Goal: Obtain resource: Download file/media

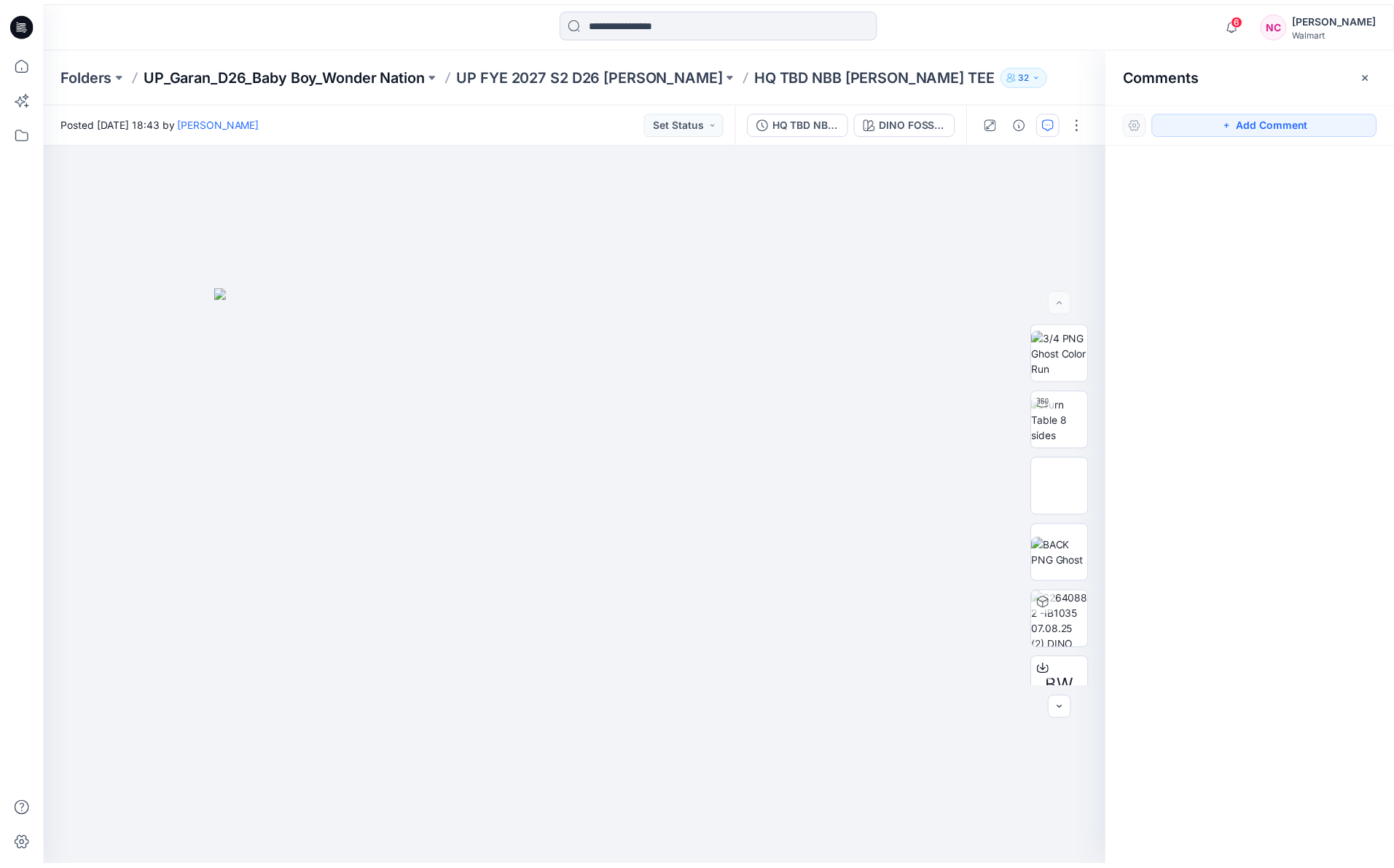
scroll to position [604, 0]
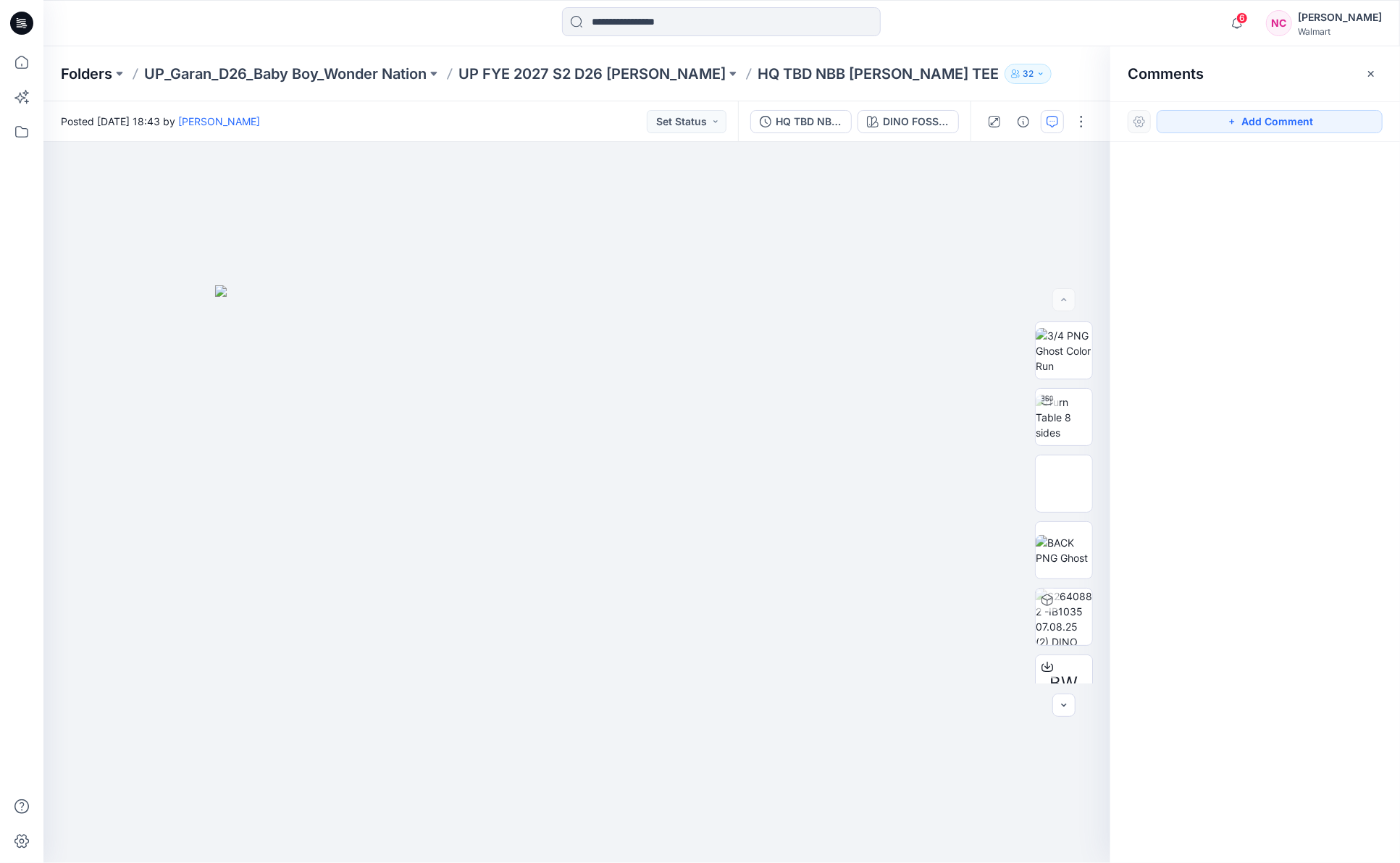
click at [98, 67] on p "Folders" at bounding box center [87, 73] width 52 height 21
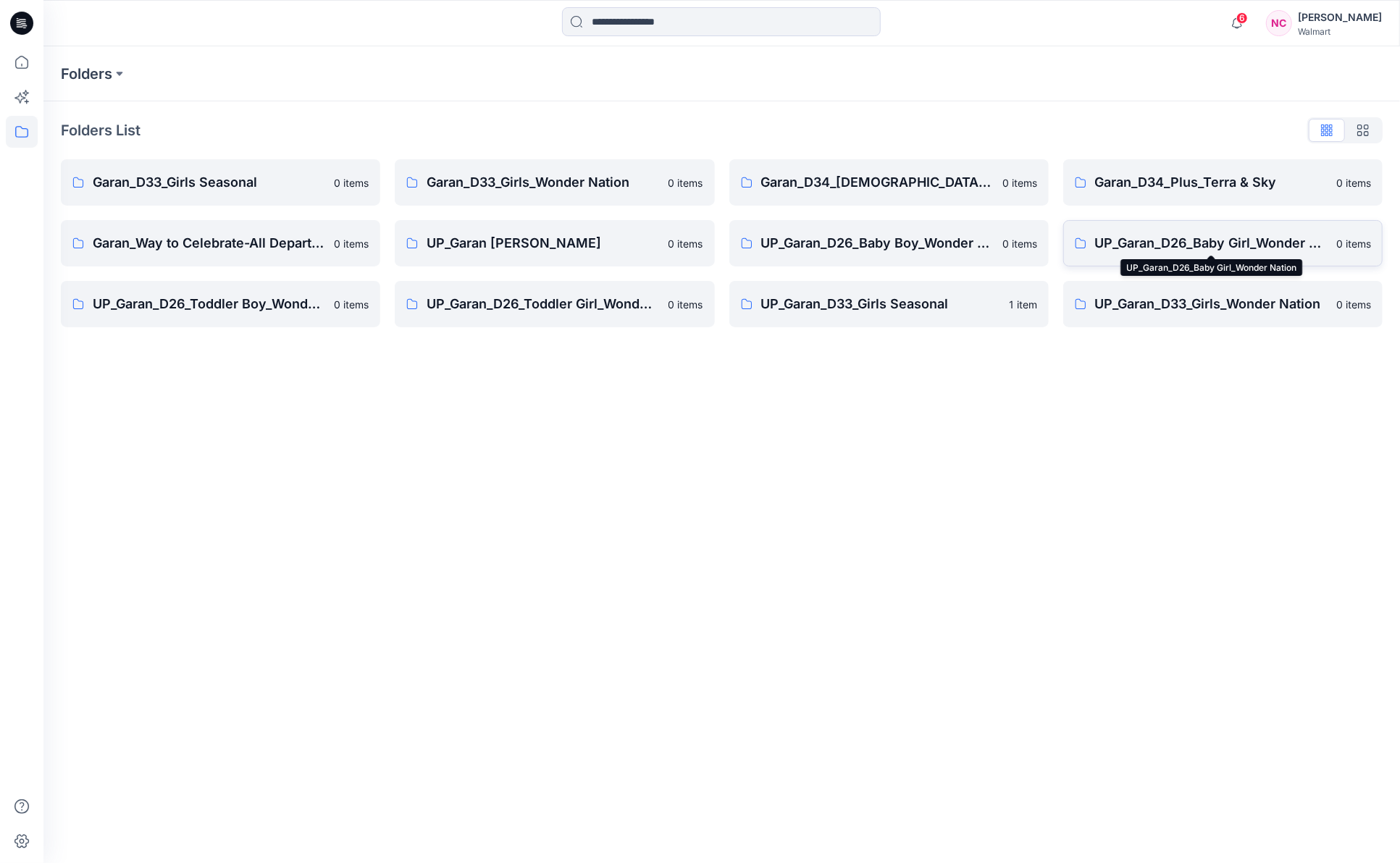
click at [1219, 243] on p "UP_Garan_D26_Baby Girl_Wonder Nation" at bounding box center [1211, 243] width 232 height 21
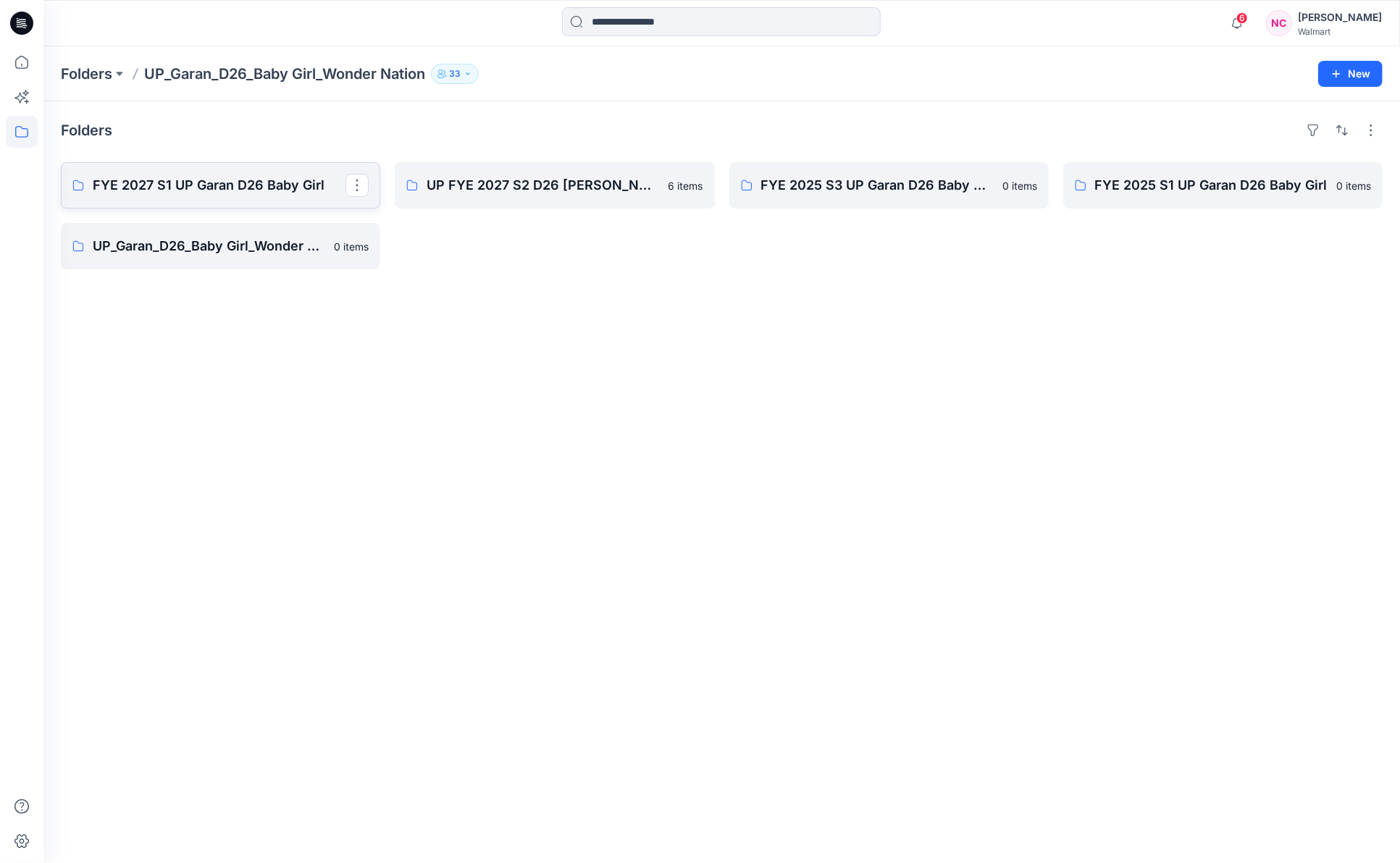
click at [178, 198] on link "FYE 2027 S1 UP Garan D26 Baby Girl" at bounding box center [220, 185] width 319 height 47
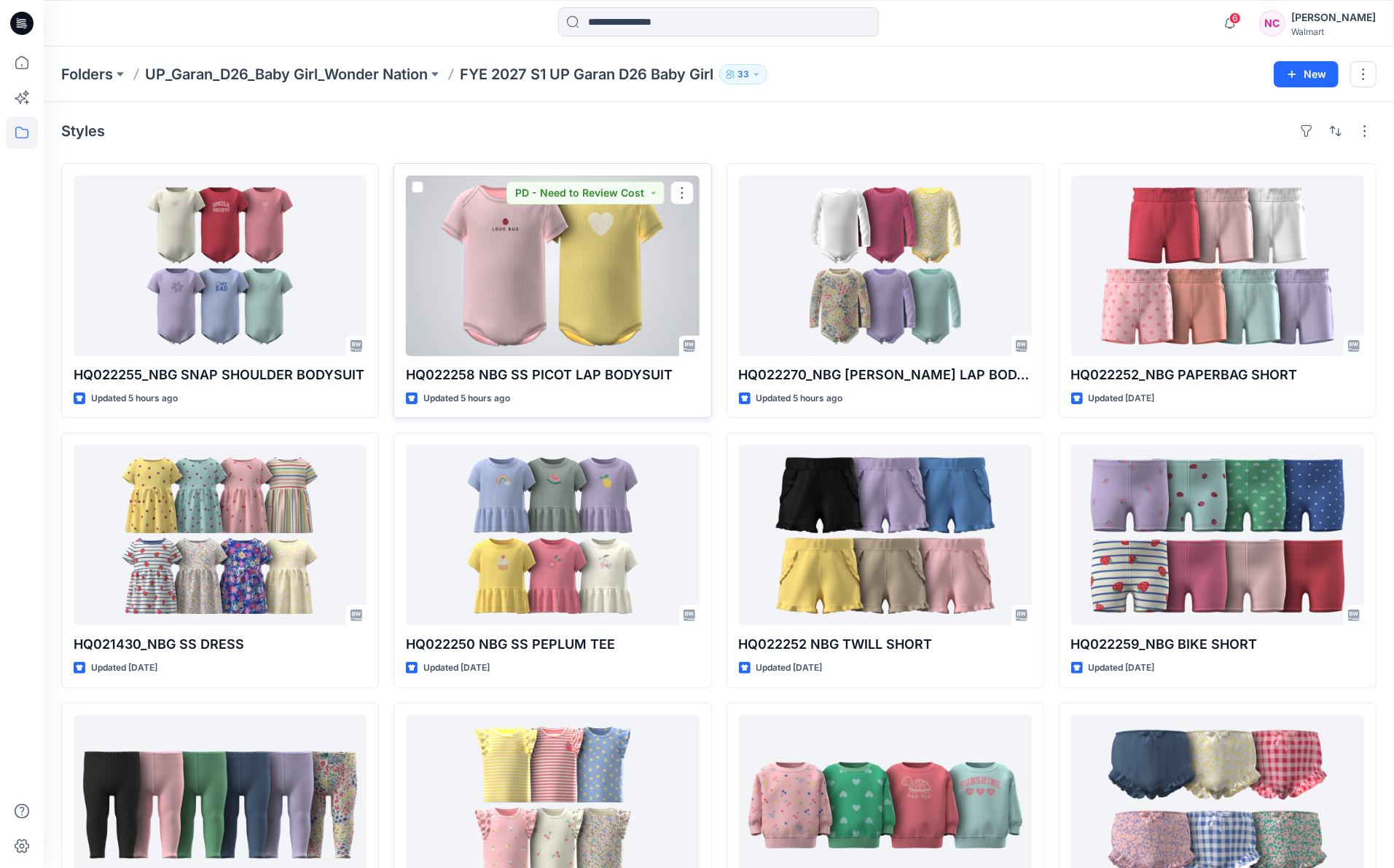
click at [500, 257] on div at bounding box center [553, 265] width 293 height 181
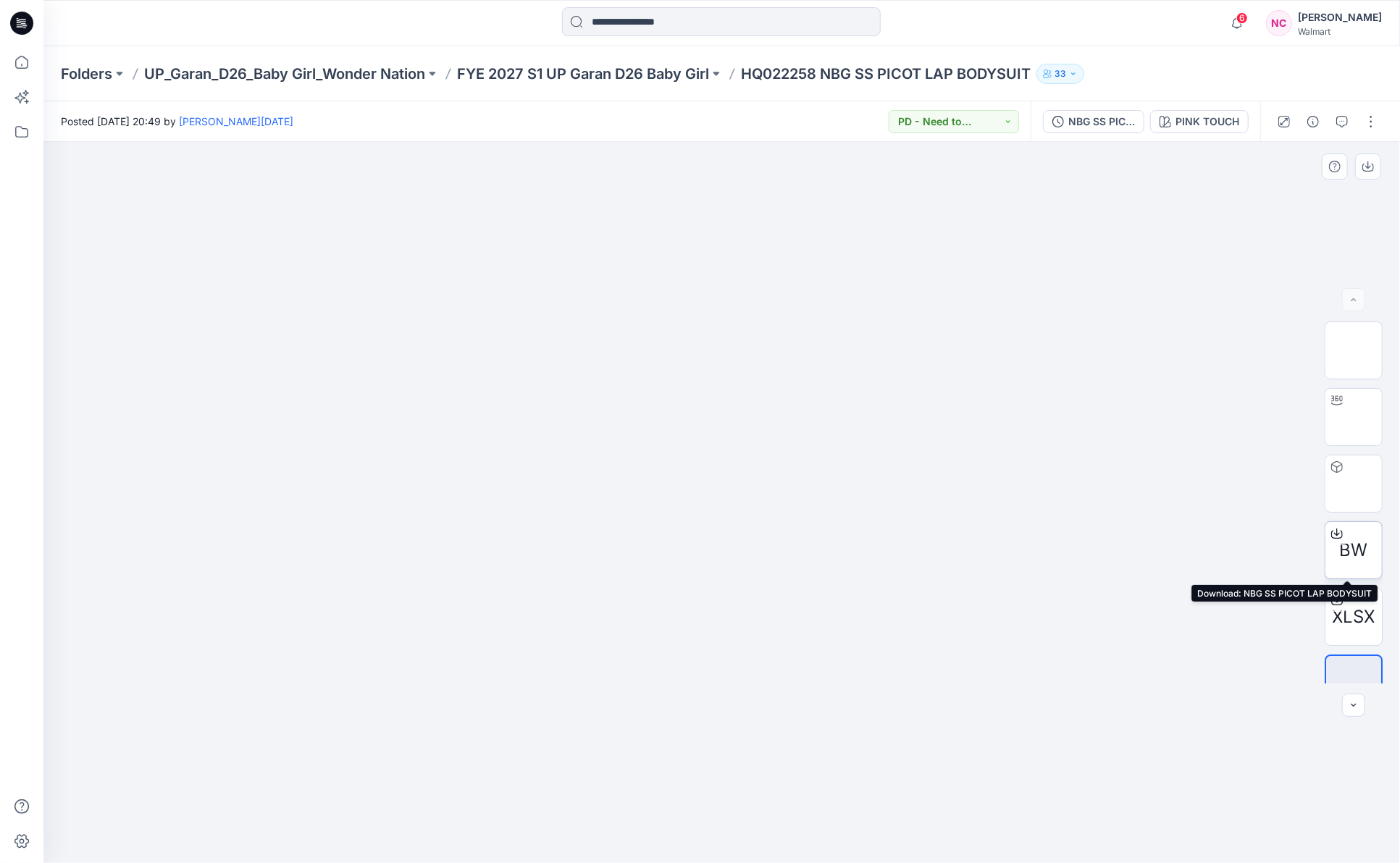
click at [1342, 546] on span "BW" at bounding box center [1354, 550] width 29 height 26
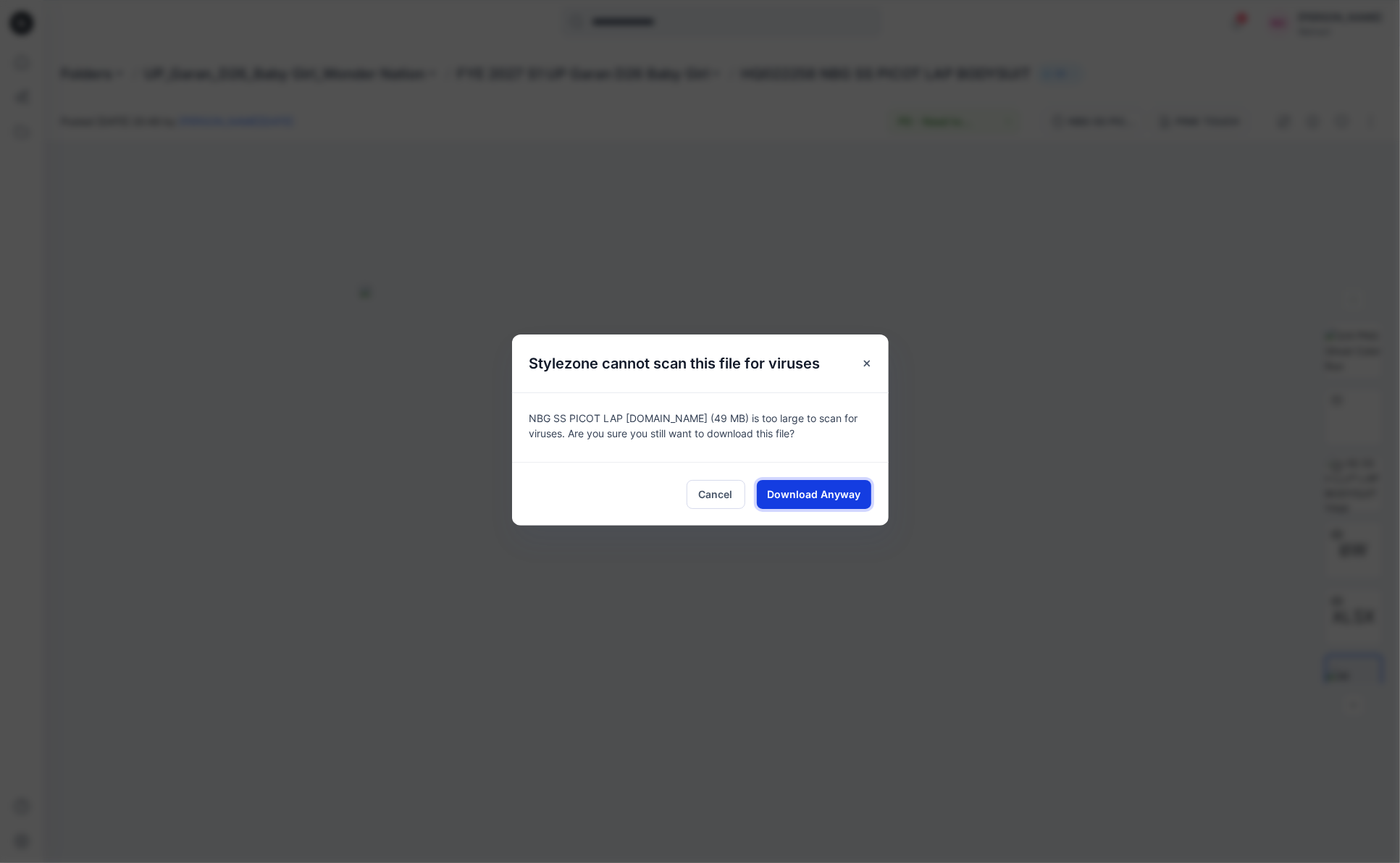
click at [836, 494] on span "Download Anyway" at bounding box center [814, 494] width 93 height 15
